Goal: Task Accomplishment & Management: Manage account settings

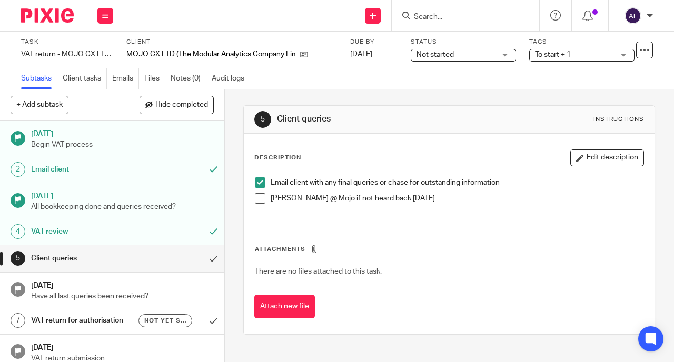
click at [457, 14] on input "Search" at bounding box center [460, 17] width 95 height 9
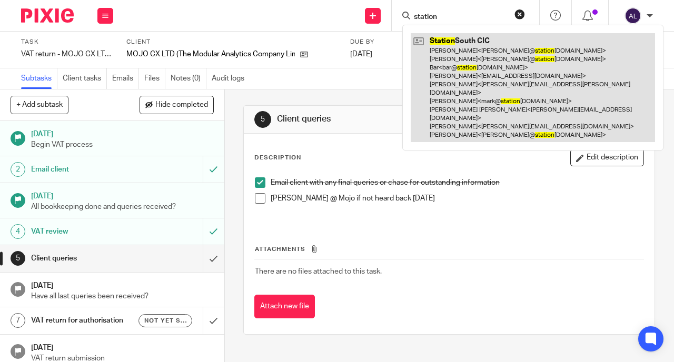
type input "station"
click at [462, 59] on link at bounding box center [532, 87] width 244 height 109
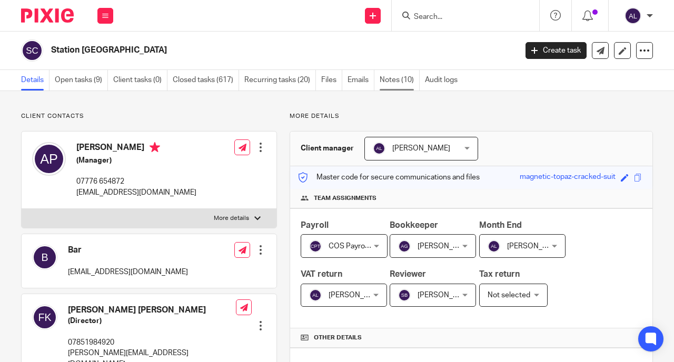
click at [393, 81] on link "Notes (10)" at bounding box center [399, 80] width 40 height 21
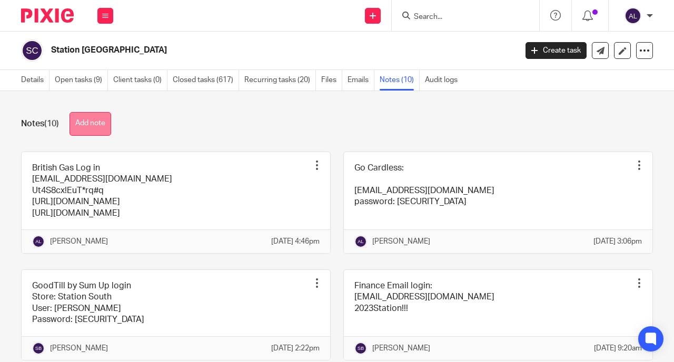
click at [97, 131] on button "Add note" at bounding box center [90, 124] width 42 height 24
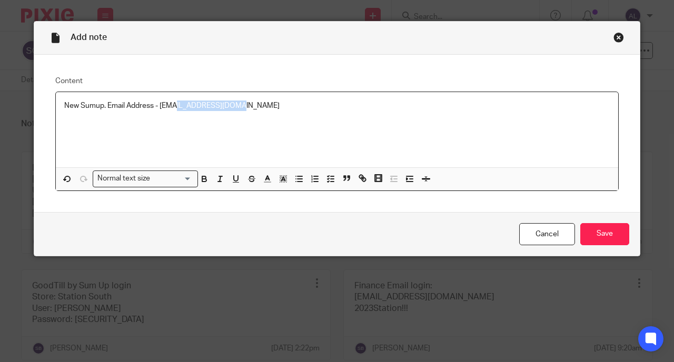
drag, startPoint x: 169, startPoint y: 106, endPoint x: 265, endPoint y: 111, distance: 95.9
click at [265, 111] on p "New Sumup. Email Address - annlavelle26@msn.com" at bounding box center [336, 106] width 545 height 11
drag, startPoint x: 157, startPoint y: 108, endPoint x: 194, endPoint y: 107, distance: 36.9
click at [194, 107] on p "New Sumup. Email Address - annl@" at bounding box center [336, 106] width 545 height 11
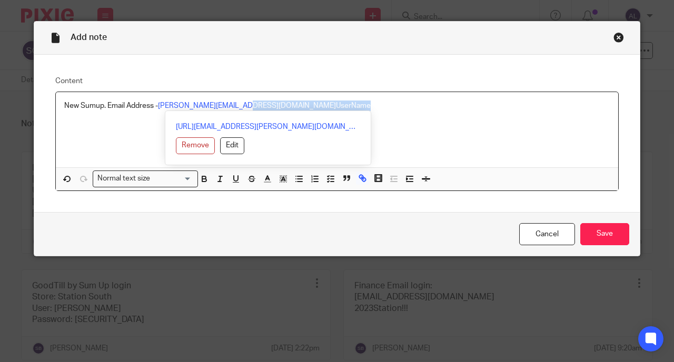
click at [288, 105] on p "New Sumup. Email Address - ann@cosbookkeeping.co.uk UserName" at bounding box center [336, 106] width 545 height 11
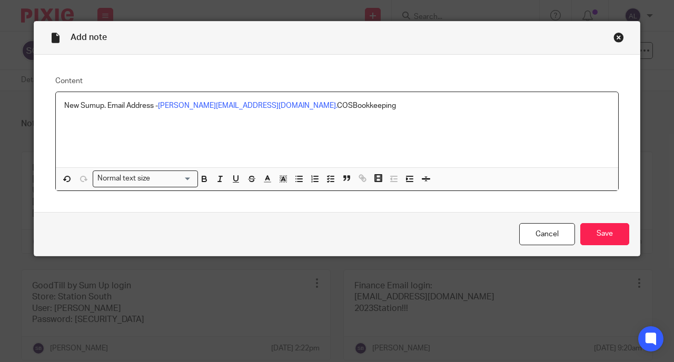
click at [244, 106] on p "New Sumup. Email Address - ann@cosbookkeeping.co. COSBookkeeping" at bounding box center [336, 106] width 545 height 11
click at [243, 106] on p "New Sumup. Email Address - ann@cosbookkeeping.co. UserCNameOSBookkeeping" at bounding box center [336, 106] width 545 height 11
click at [83, 118] on p "UserCNameOSBookkeeping" at bounding box center [336, 116] width 545 height 11
click at [167, 121] on p "UserName - COSBookkeeping" at bounding box center [336, 116] width 545 height 11
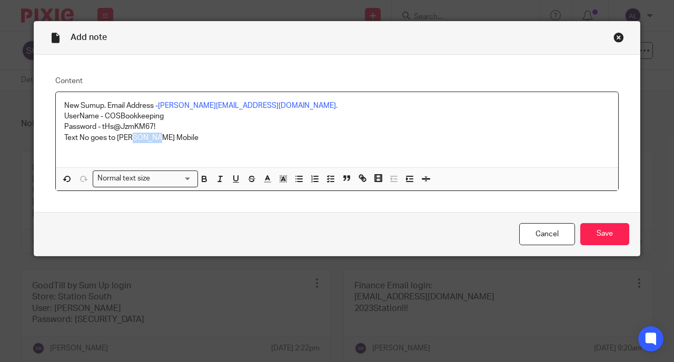
drag, startPoint x: 129, startPoint y: 138, endPoint x: 189, endPoint y: 143, distance: 60.7
click at [189, 143] on p "Text No goes to Ann Mobile" at bounding box center [336, 138] width 545 height 11
click at [216, 138] on p "Text No goes to Ann Cos Email" at bounding box center [336, 138] width 545 height 11
click at [597, 230] on input "Save" at bounding box center [604, 234] width 49 height 23
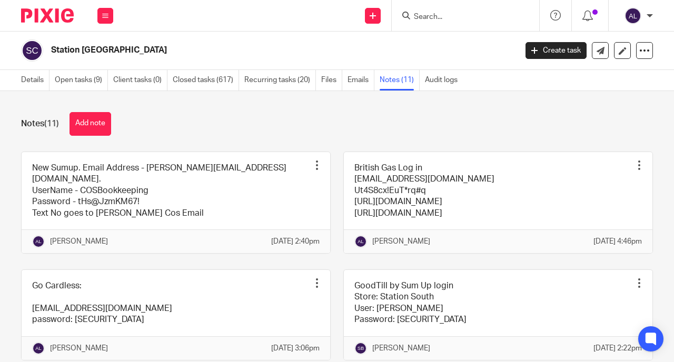
click at [415, 16] on input "Search" at bounding box center [460, 17] width 95 height 9
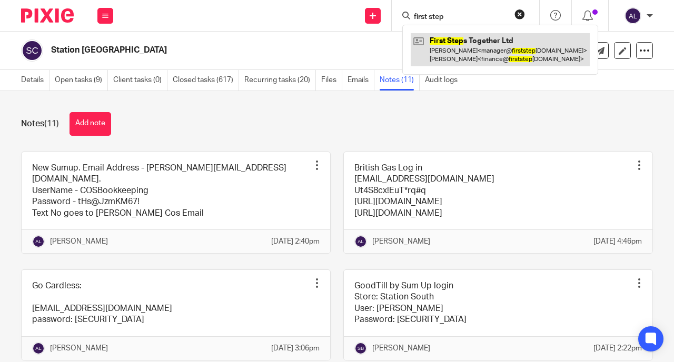
type input "first step"
click at [485, 46] on link at bounding box center [499, 49] width 179 height 33
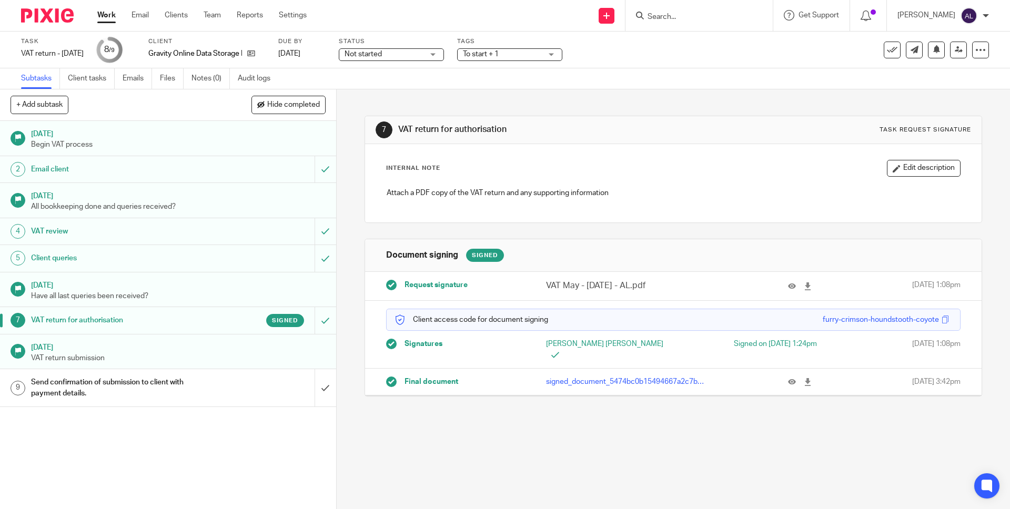
click at [686, 19] on input "Search" at bounding box center [694, 17] width 95 height 9
type input "first"
click at [731, 43] on link at bounding box center [728, 49] width 166 height 33
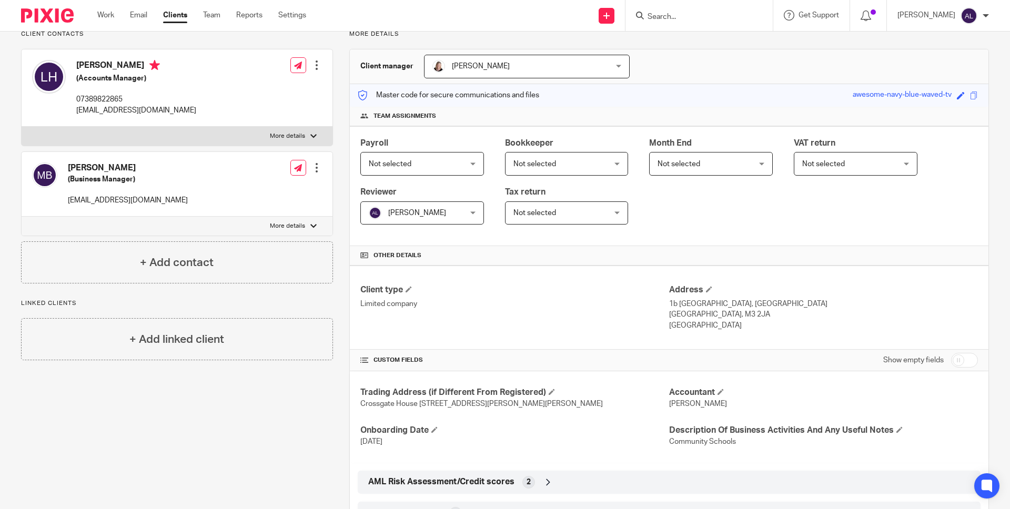
scroll to position [165, 0]
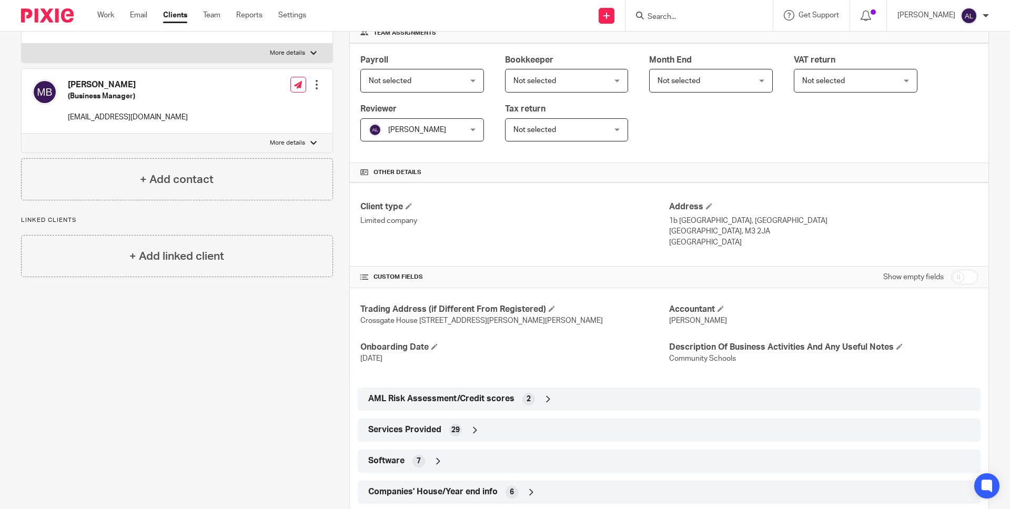
click at [690, 19] on input "Search" at bounding box center [694, 17] width 95 height 9
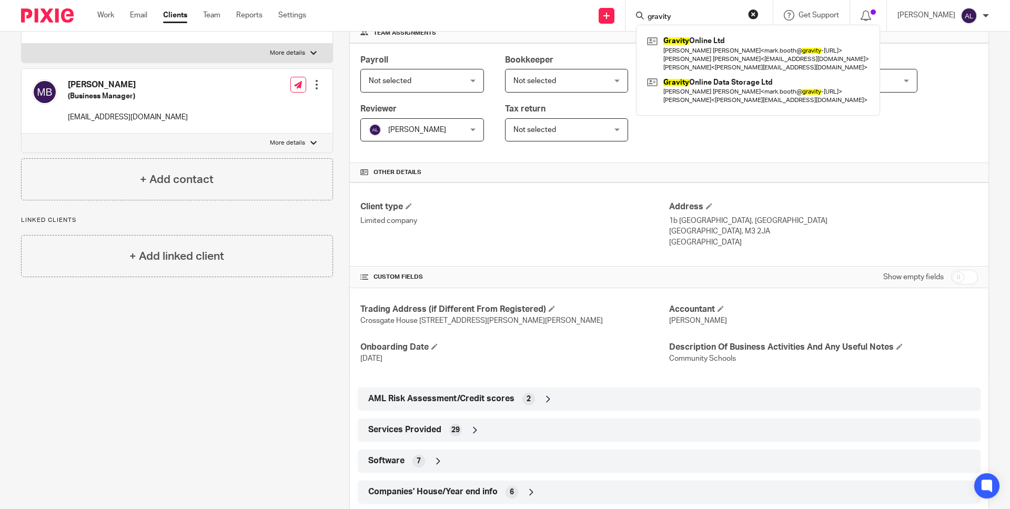
type input "gravity"
click button "submit" at bounding box center [0, 0] width 0 height 0
click at [737, 92] on link at bounding box center [758, 91] width 227 height 33
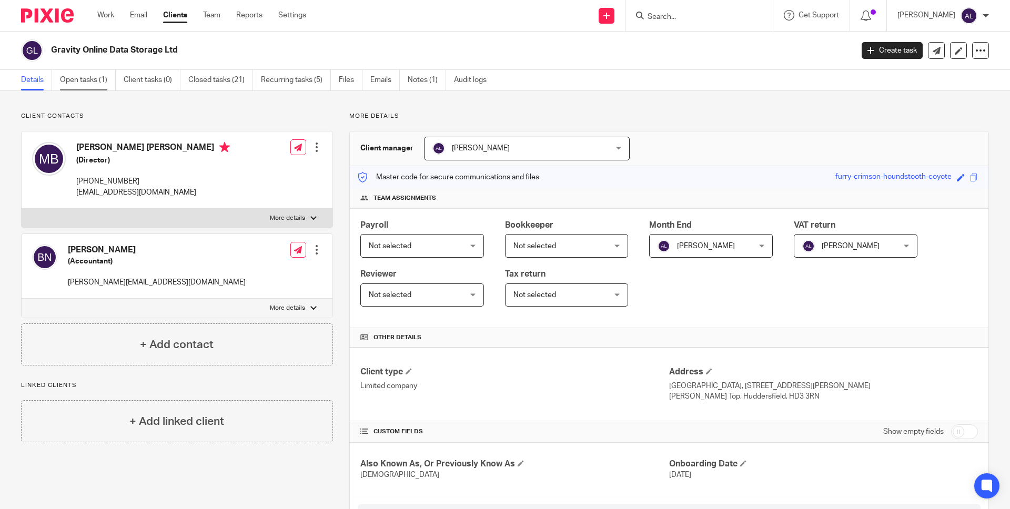
click at [82, 81] on link "Open tasks (1)" at bounding box center [88, 80] width 56 height 21
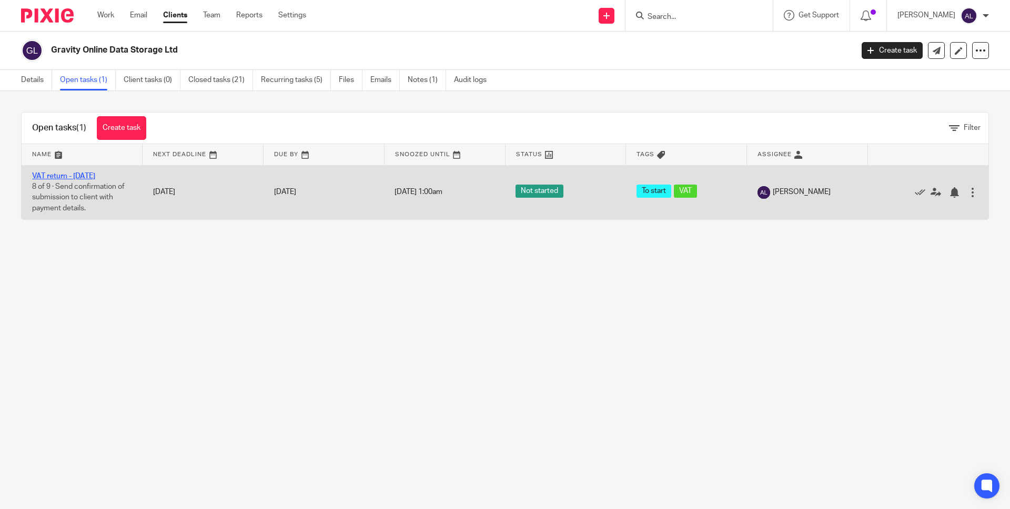
click at [71, 176] on link "VAT return - July 2025" at bounding box center [63, 176] width 63 height 7
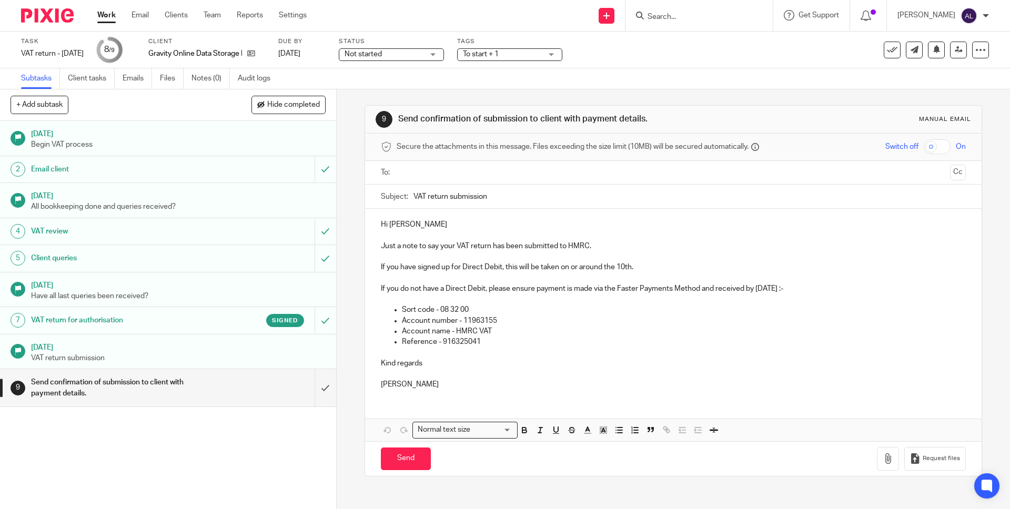
click at [408, 172] on input "text" at bounding box center [672, 173] width 545 height 12
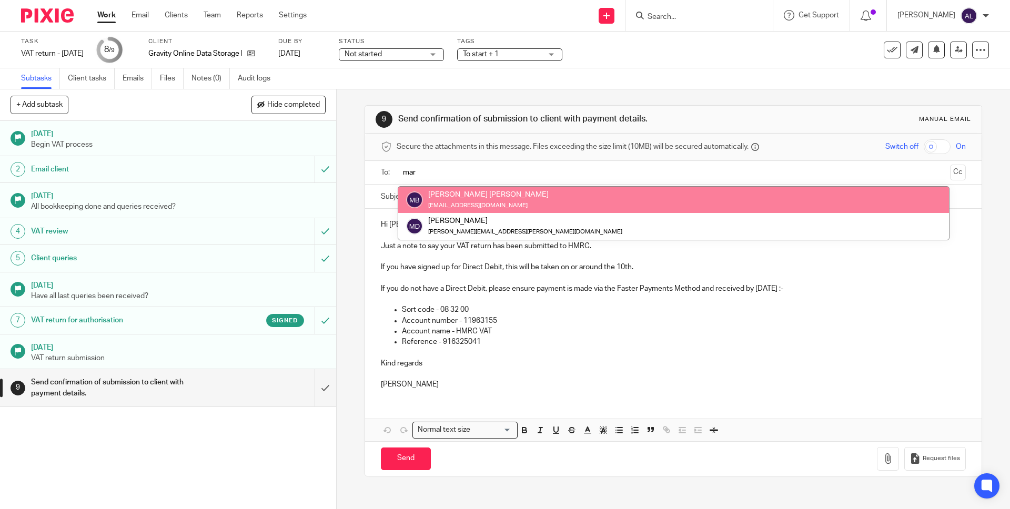
type input "mar"
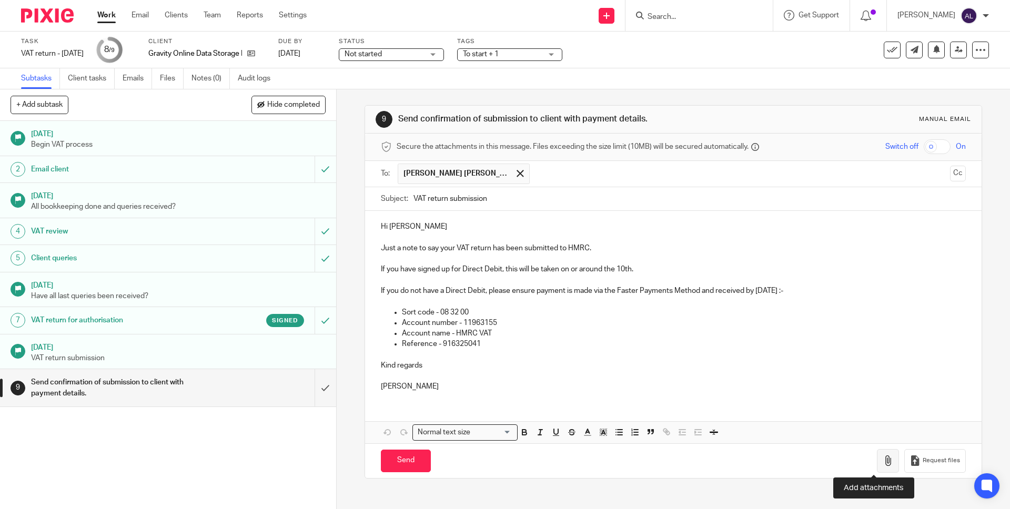
click at [883, 457] on icon "button" at bounding box center [888, 461] width 11 height 11
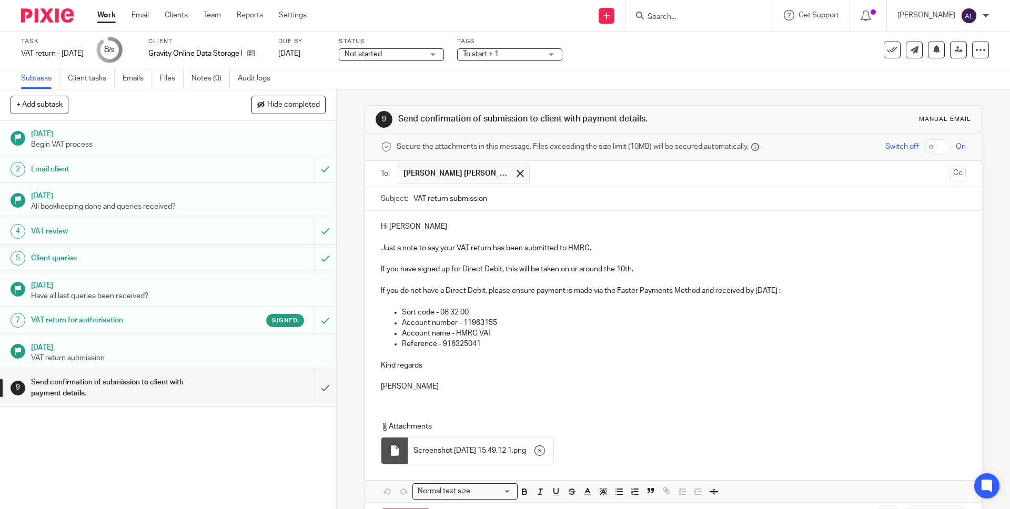
click at [492, 448] on span "Screenshot 2025-08-13 at 15.49.12 1" at bounding box center [463, 451] width 98 height 11
click at [484, 450] on span "Screenshot 2025-08-13 at 15.49.12 1" at bounding box center [463, 451] width 98 height 11
click at [521, 382] on p "Ann" at bounding box center [673, 387] width 585 height 11
click at [486, 447] on span "Screenshot 2025-08-13 at 15.49.12 1" at bounding box center [463, 451] width 98 height 11
click at [605, 366] on p "Kind regards" at bounding box center [673, 365] width 585 height 11
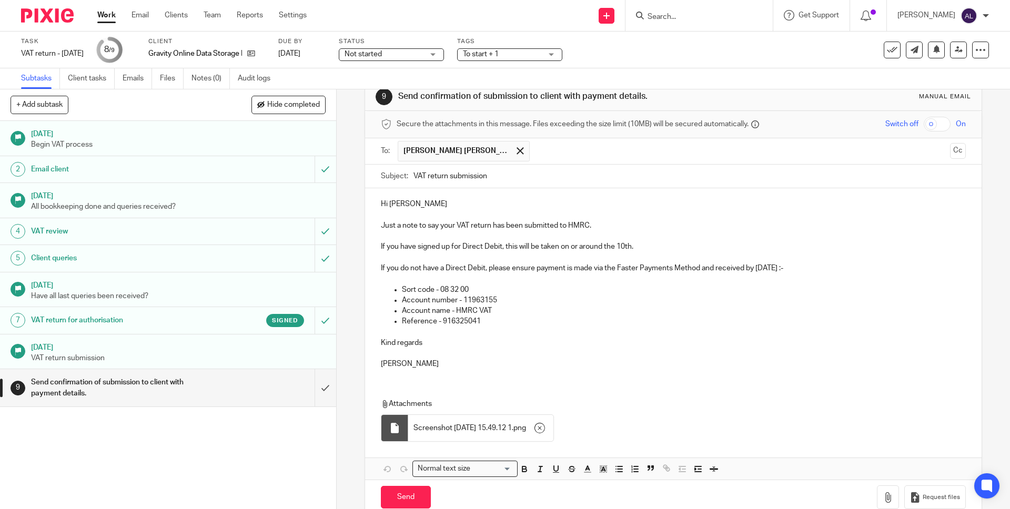
scroll to position [44, 0]
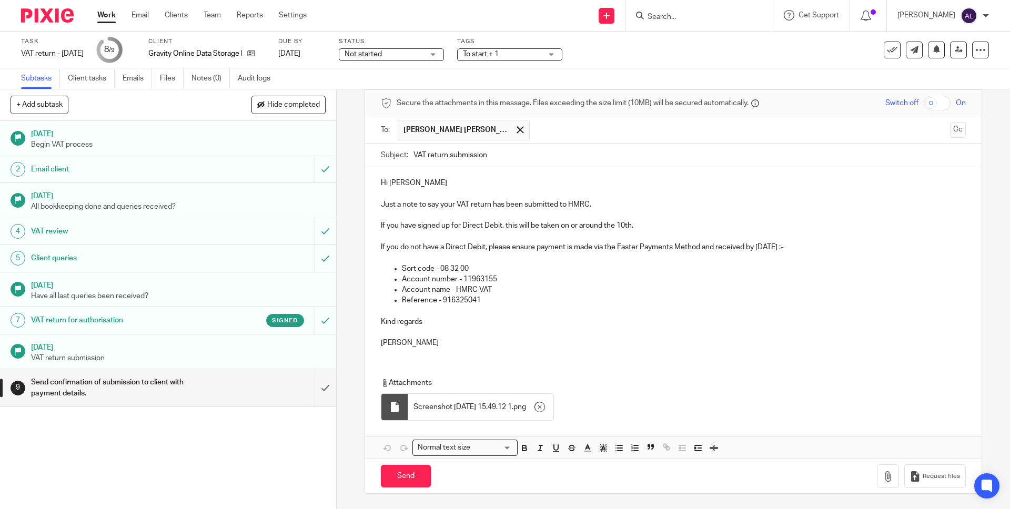
click at [448, 407] on span "Screenshot 2025-08-13 at 15.49.12 1" at bounding box center [463, 407] width 98 height 11
click at [625, 370] on div "Attachments Screenshot 2025-08-13 at 15.49.12 1 . png" at bounding box center [673, 396] width 616 height 59
click at [397, 476] on input "Send" at bounding box center [406, 476] width 50 height 23
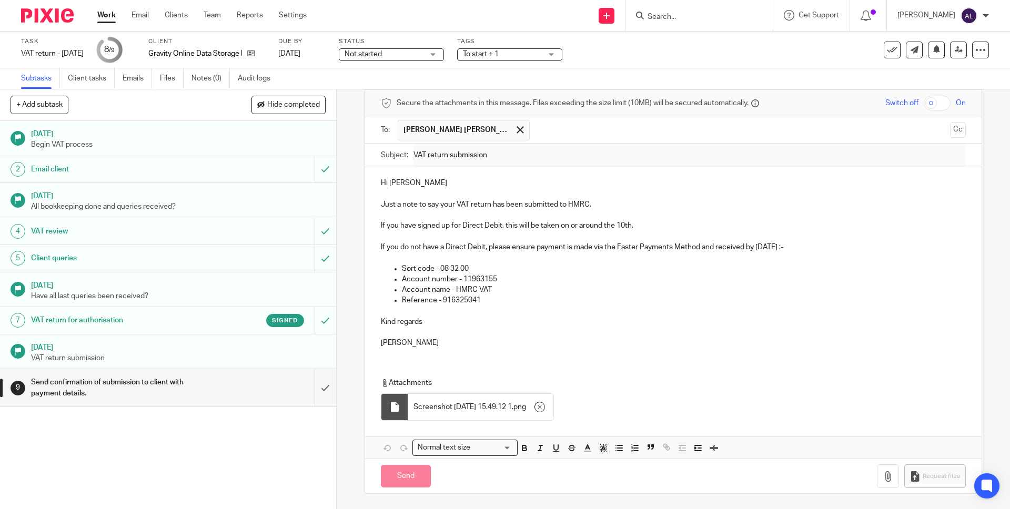
type input "Sent"
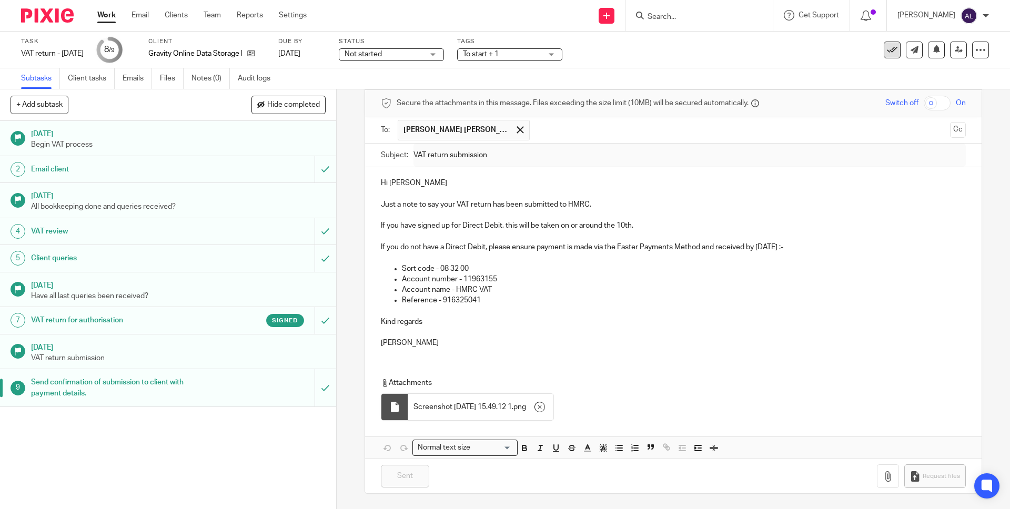
click at [887, 52] on icon at bounding box center [892, 50] width 11 height 11
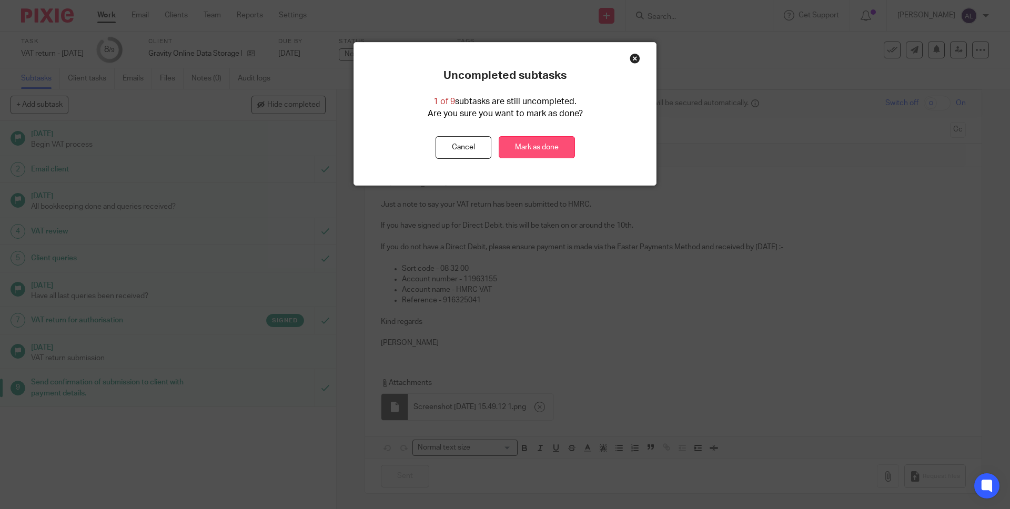
click at [519, 148] on link "Mark as done" at bounding box center [537, 147] width 76 height 23
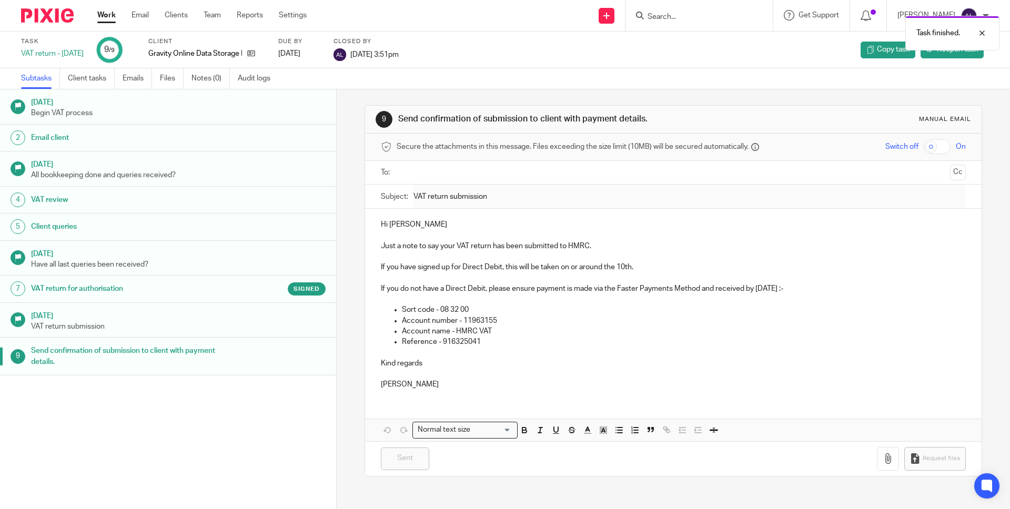
click at [105, 14] on link "Work" at bounding box center [106, 15] width 18 height 11
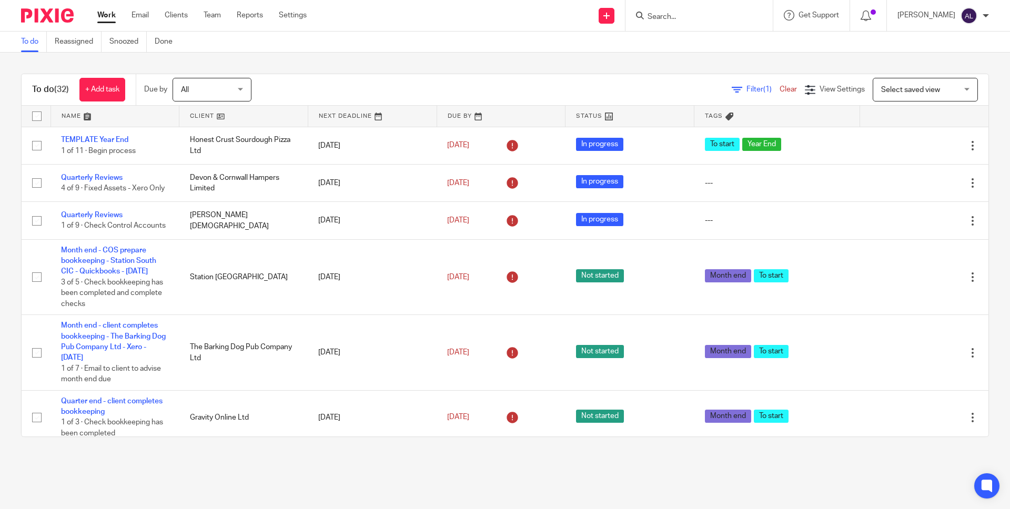
click at [705, 5] on div at bounding box center [699, 15] width 147 height 31
click at [704, 13] on input "Search" at bounding box center [694, 17] width 95 height 9
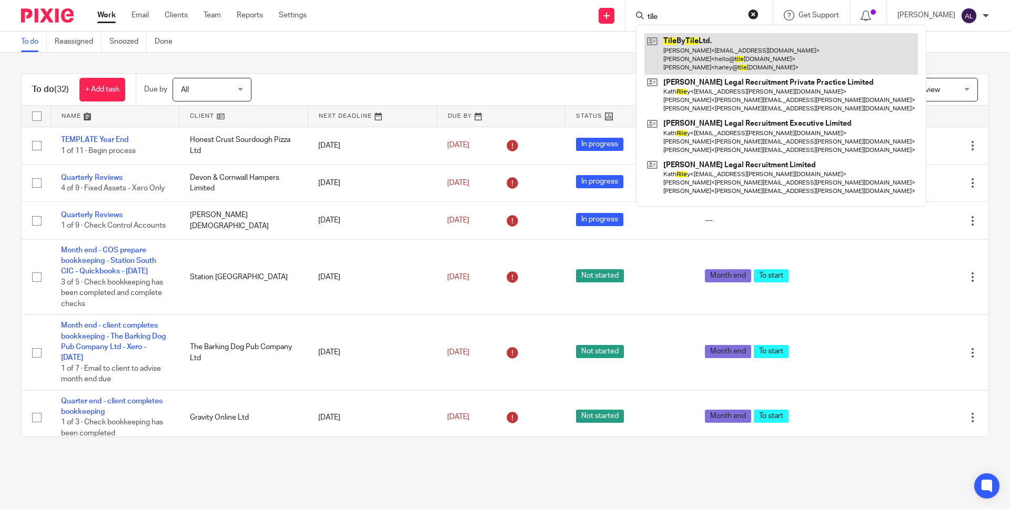
type input "tile"
click at [740, 47] on link at bounding box center [782, 54] width 274 height 42
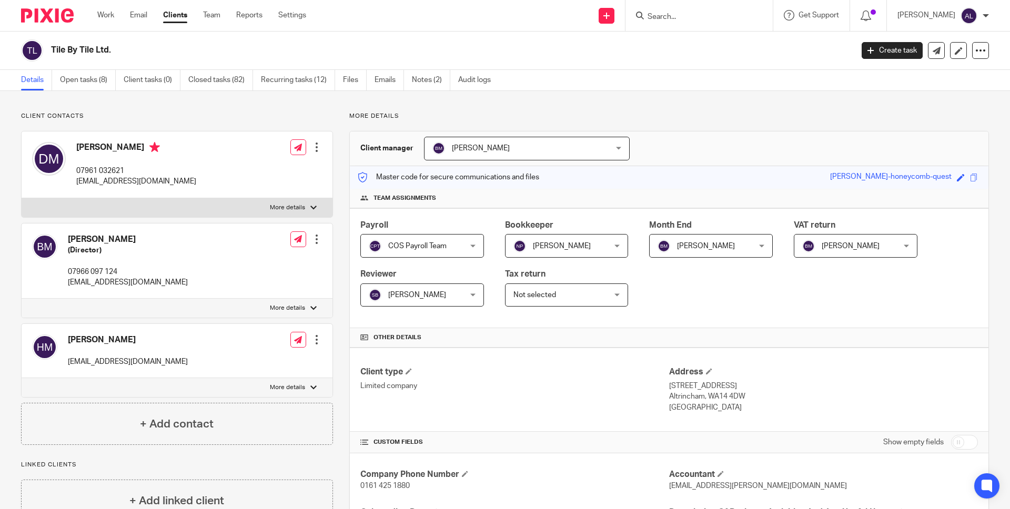
click at [751, 244] on div "[PERSON_NAME] [PERSON_NAME]" at bounding box center [711, 246] width 124 height 24
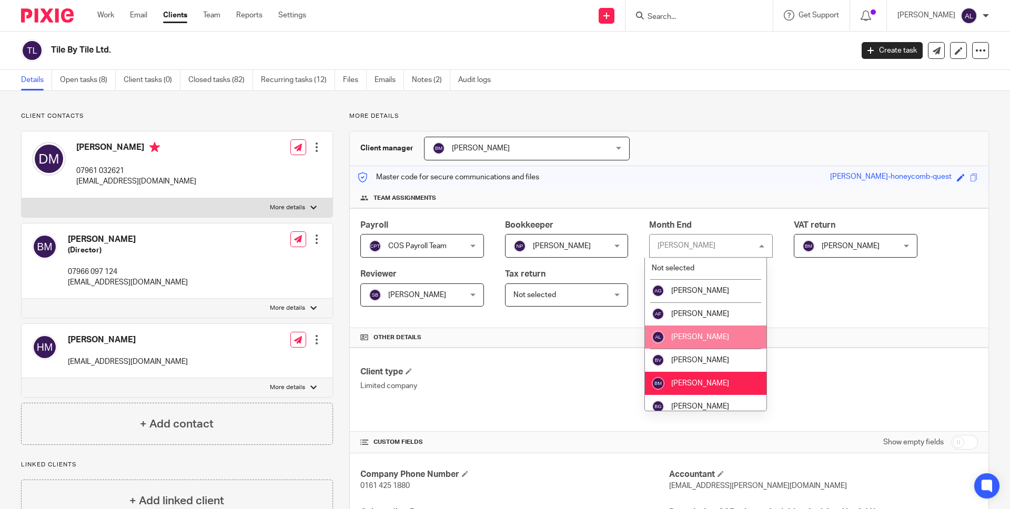
click at [723, 330] on li "[PERSON_NAME]" at bounding box center [706, 337] width 122 height 23
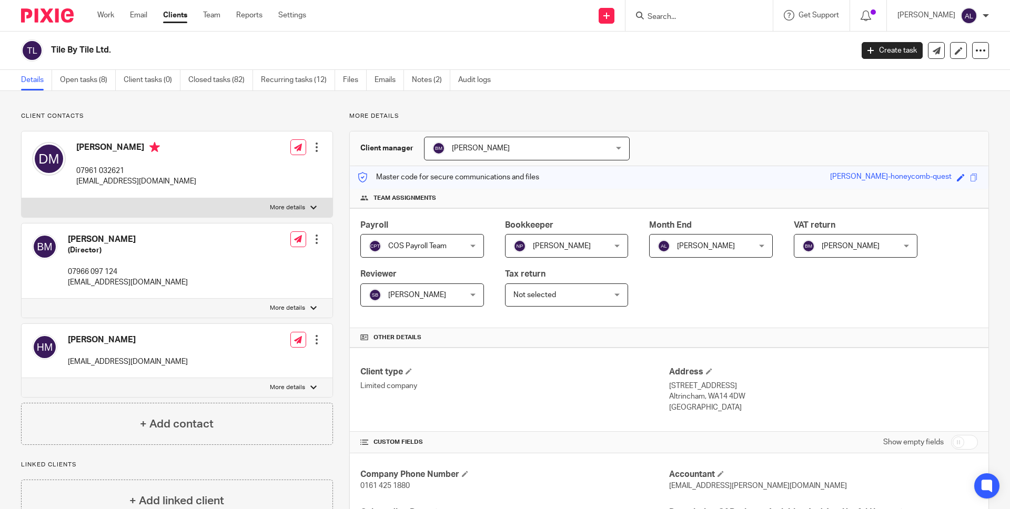
click at [899, 243] on div "[PERSON_NAME] [PERSON_NAME]" at bounding box center [856, 246] width 124 height 24
click at [874, 243] on span "[PERSON_NAME]" at bounding box center [849, 246] width 92 height 22
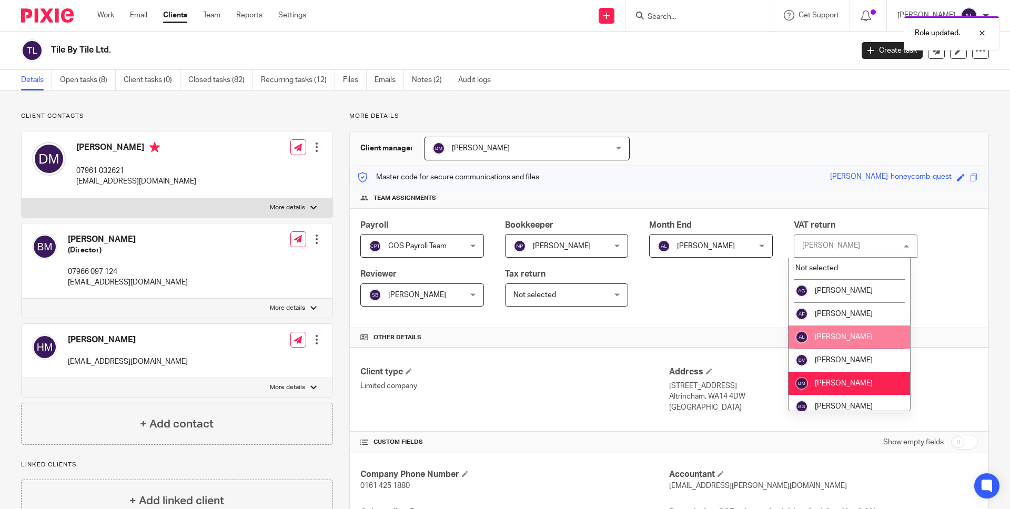
click at [862, 332] on li "[PERSON_NAME]" at bounding box center [850, 337] width 122 height 23
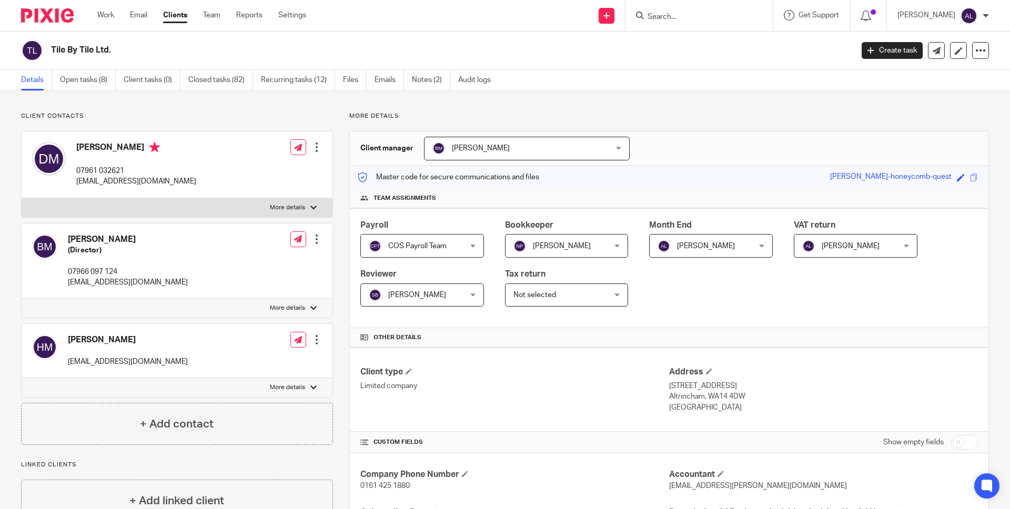
click at [610, 147] on div "[PERSON_NAME] [PERSON_NAME]" at bounding box center [527, 149] width 206 height 24
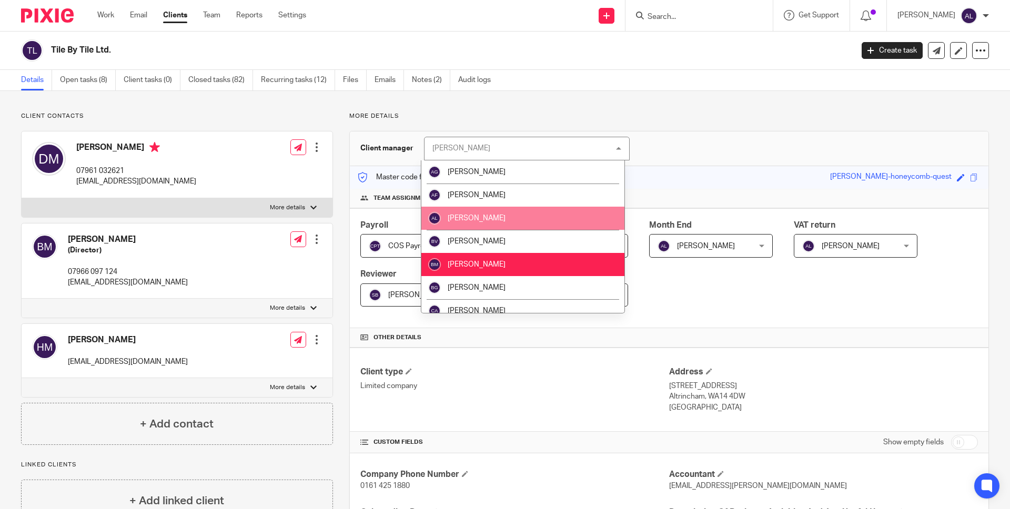
click at [556, 218] on li "[PERSON_NAME]" at bounding box center [523, 218] width 203 height 23
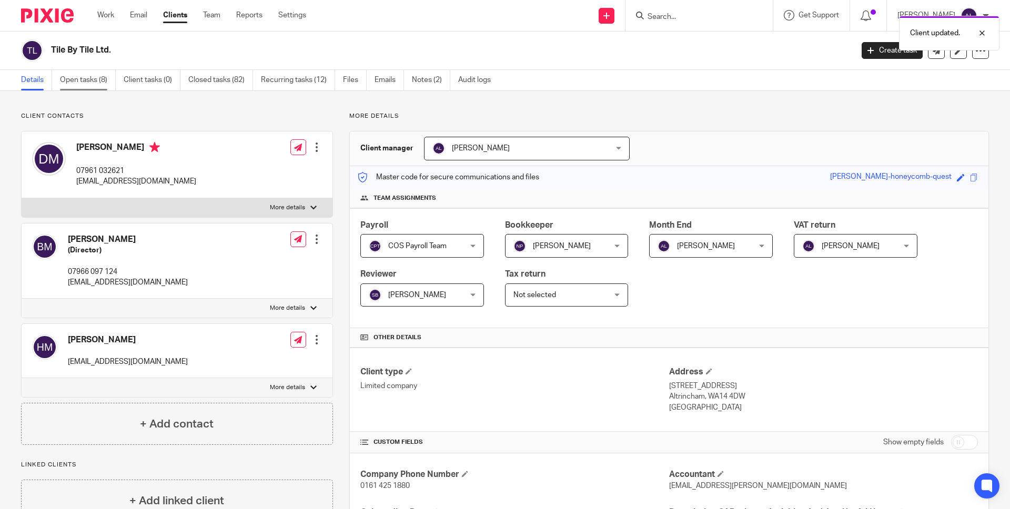
click at [86, 82] on link "Open tasks (8)" at bounding box center [88, 80] width 56 height 21
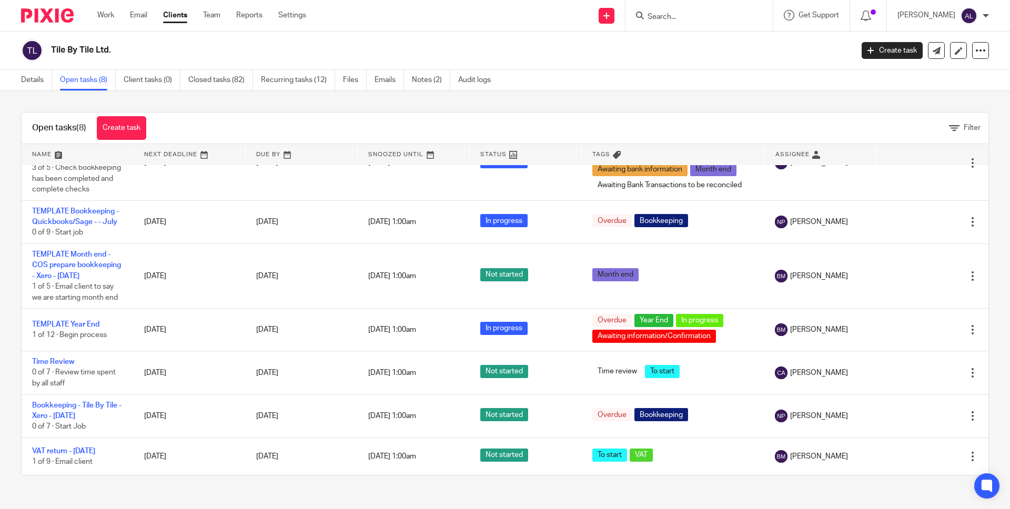
scroll to position [188, 0]
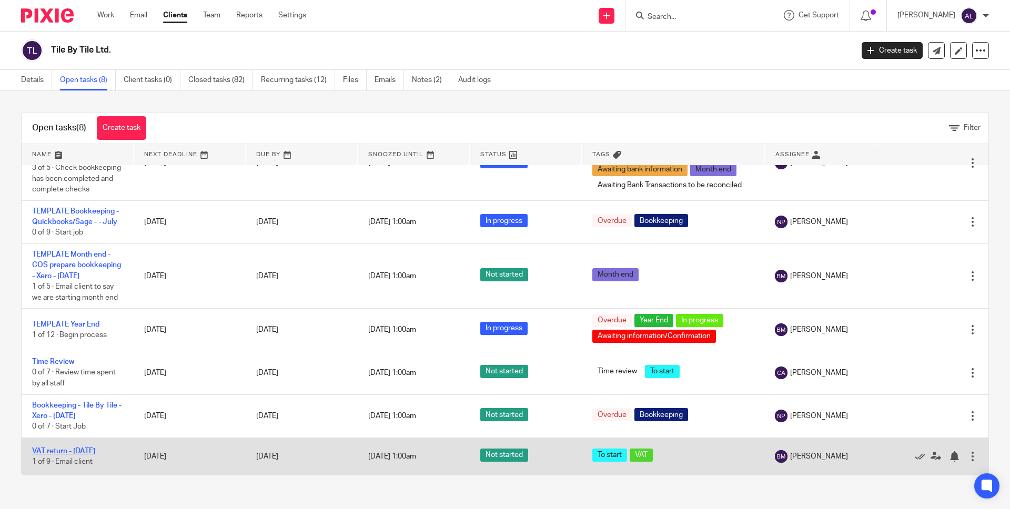
click at [71, 451] on link "VAT return - [DATE]" at bounding box center [63, 451] width 63 height 7
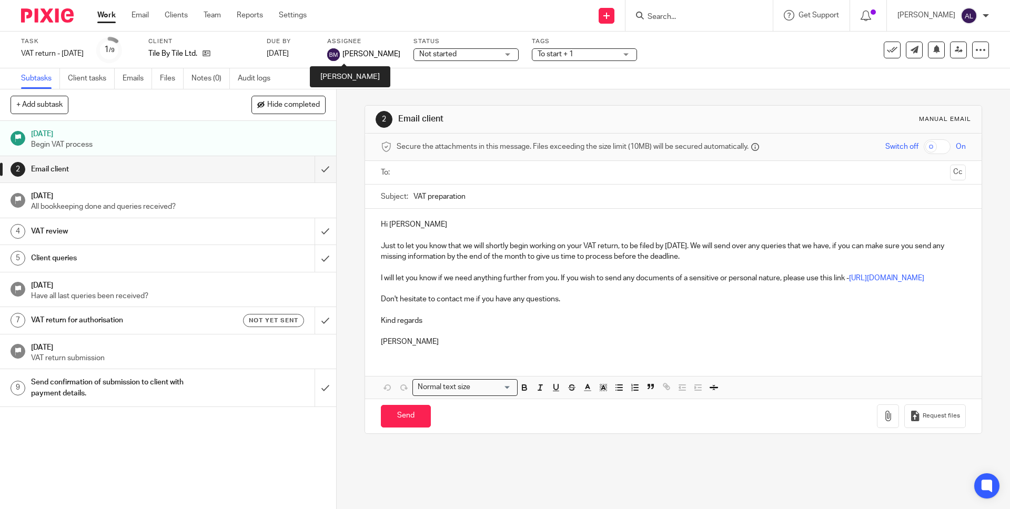
click at [340, 58] on img at bounding box center [333, 54] width 13 height 13
